Goal: Task Accomplishment & Management: Use online tool/utility

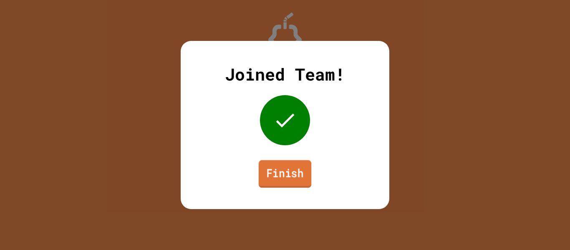
click at [304, 173] on link "Finish" at bounding box center [285, 174] width 53 height 28
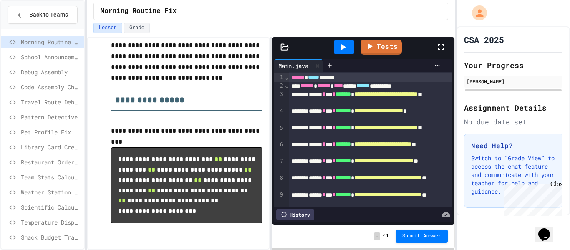
click at [429, 233] on span "Submit Answer" at bounding box center [421, 236] width 39 height 7
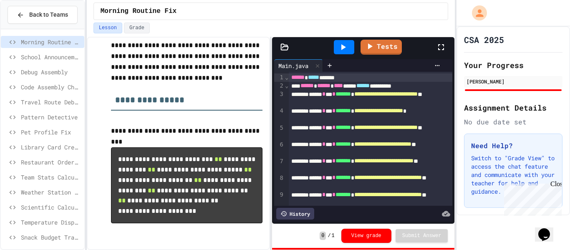
click at [556, 184] on div "Close" at bounding box center [555, 185] width 10 height 10
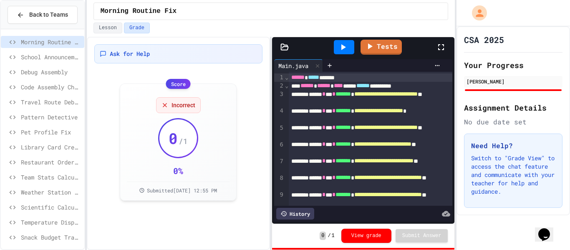
scroll to position [37, 0]
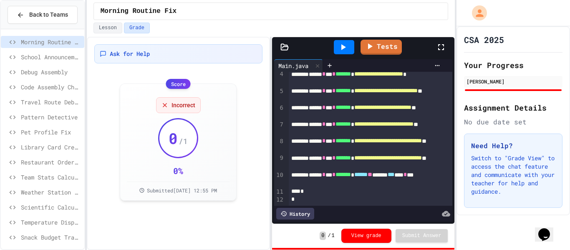
click at [386, 234] on button "View grade" at bounding box center [366, 236] width 50 height 14
click at [344, 47] on icon at bounding box center [343, 47] width 5 height 6
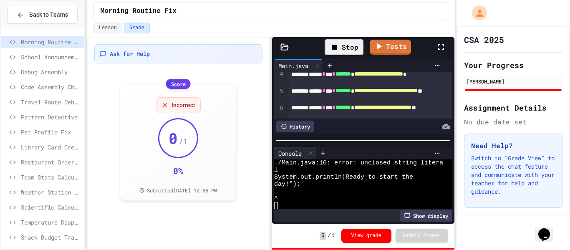
scroll to position [135, 0]
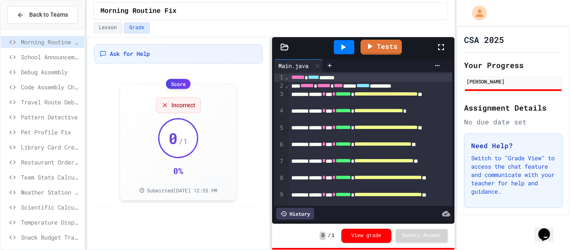
click at [342, 152] on div "**********" at bounding box center [371, 148] width 164 height 17
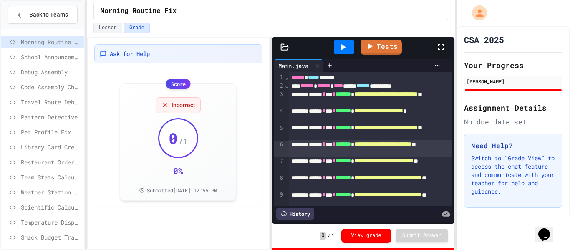
scroll to position [37, 0]
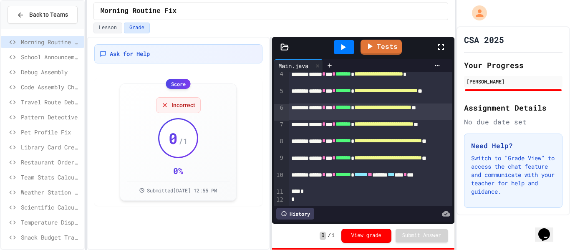
click at [53, 65] on div "School Announcements" at bounding box center [42, 58] width 83 height 15
click at [29, 56] on span "School Announcements" at bounding box center [51, 57] width 60 height 9
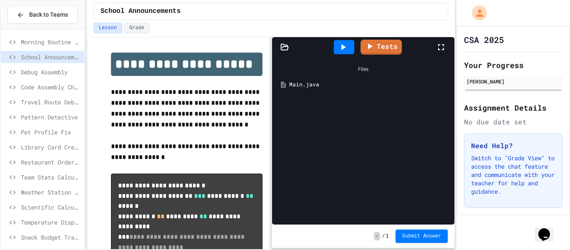
click at [28, 115] on span "Pattern Detective" at bounding box center [51, 117] width 60 height 9
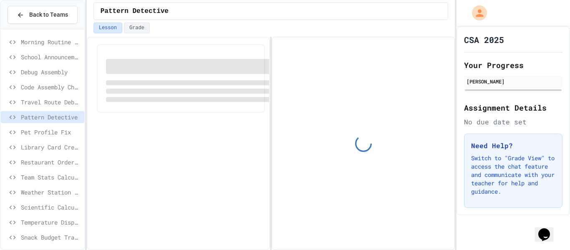
click at [47, 38] on span "Morning Routine Fix" at bounding box center [51, 42] width 60 height 9
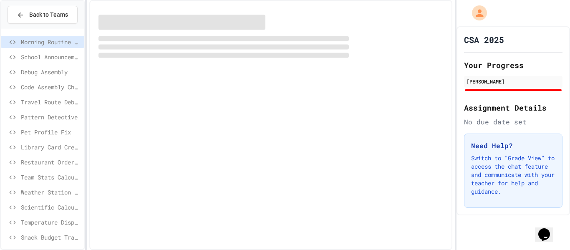
click at [46, 45] on span "Morning Routine Fix" at bounding box center [51, 42] width 60 height 9
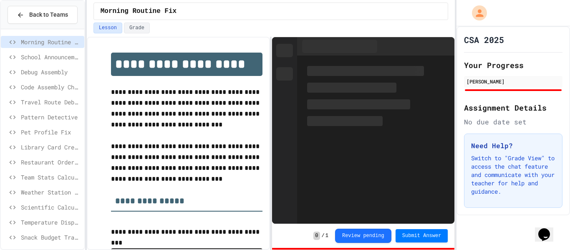
click at [43, 58] on span "School Announcements" at bounding box center [51, 57] width 60 height 9
